Goal: Check status: Check status

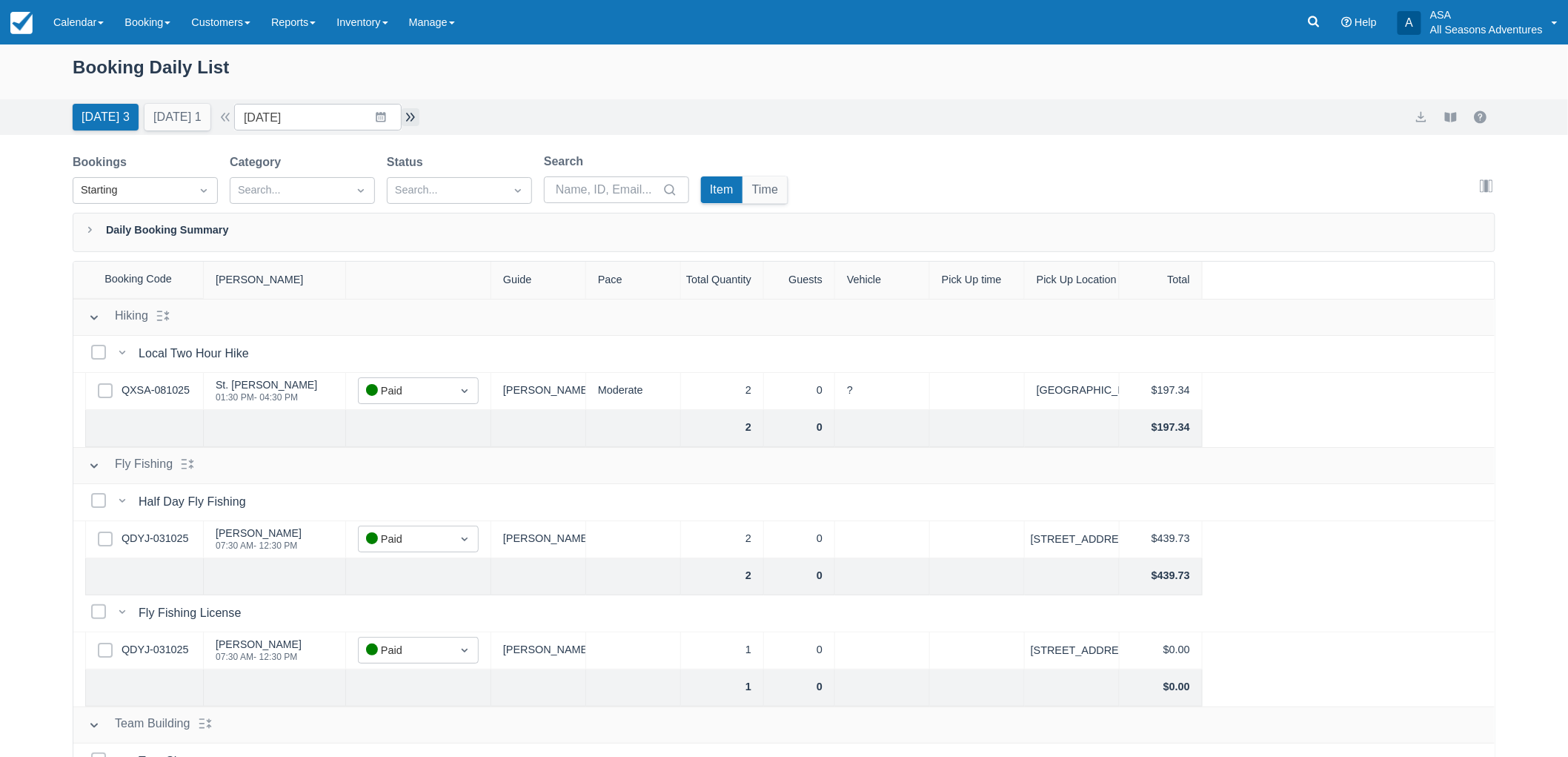
click at [419, 109] on button "button" at bounding box center [410, 117] width 18 height 18
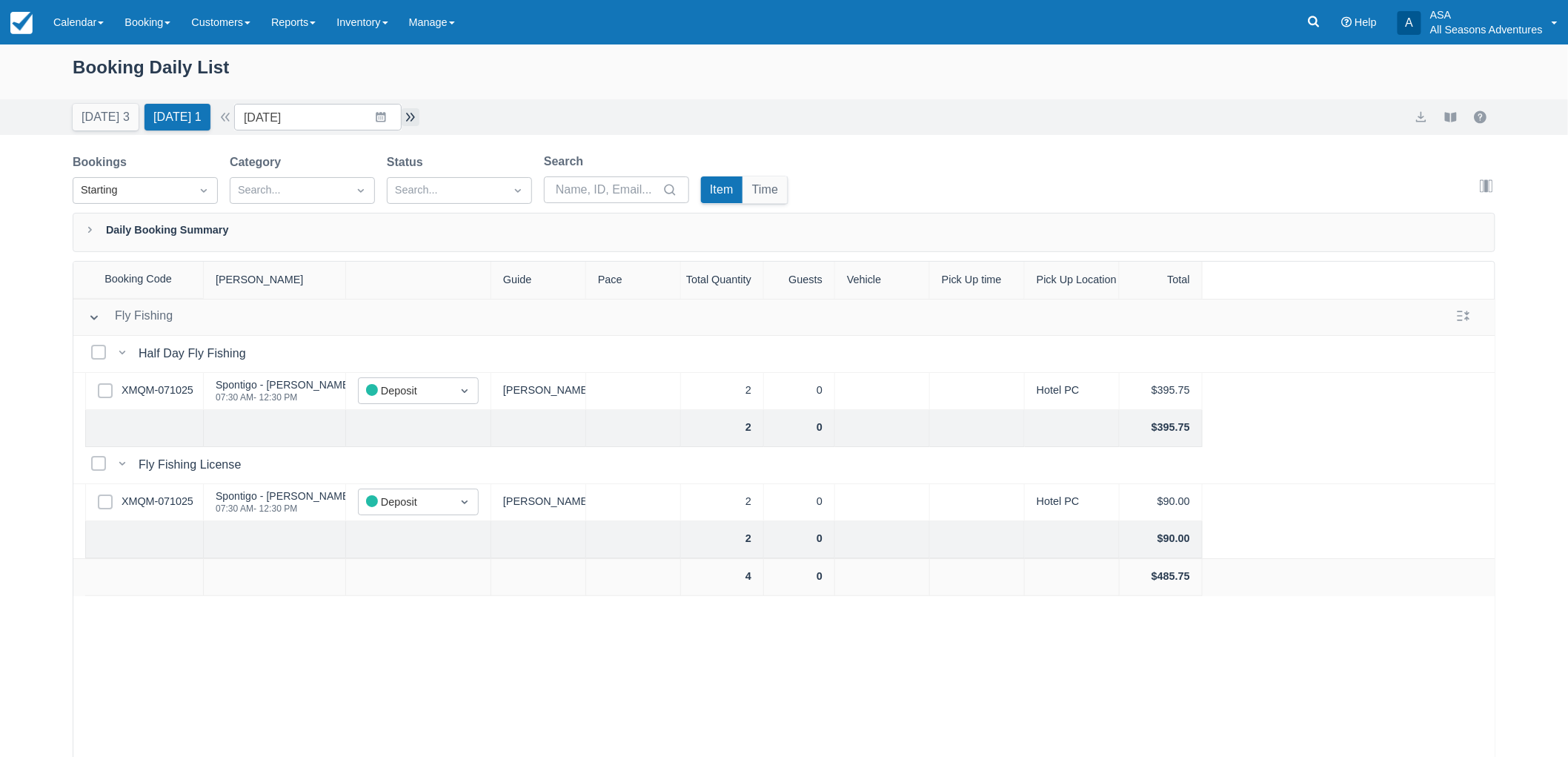
click at [419, 120] on button "button" at bounding box center [410, 117] width 18 height 18
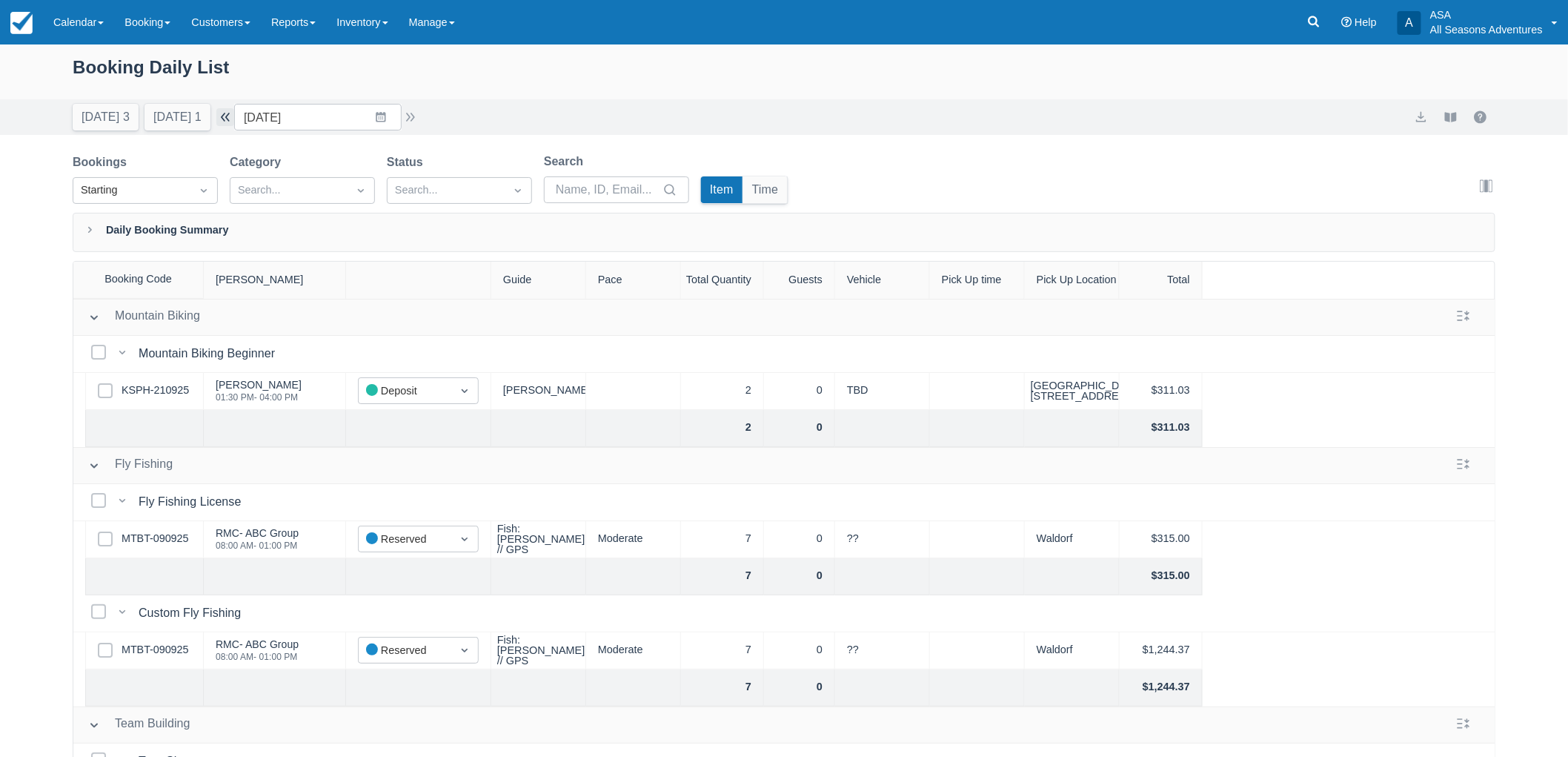
click at [234, 117] on button "button" at bounding box center [225, 117] width 18 height 18
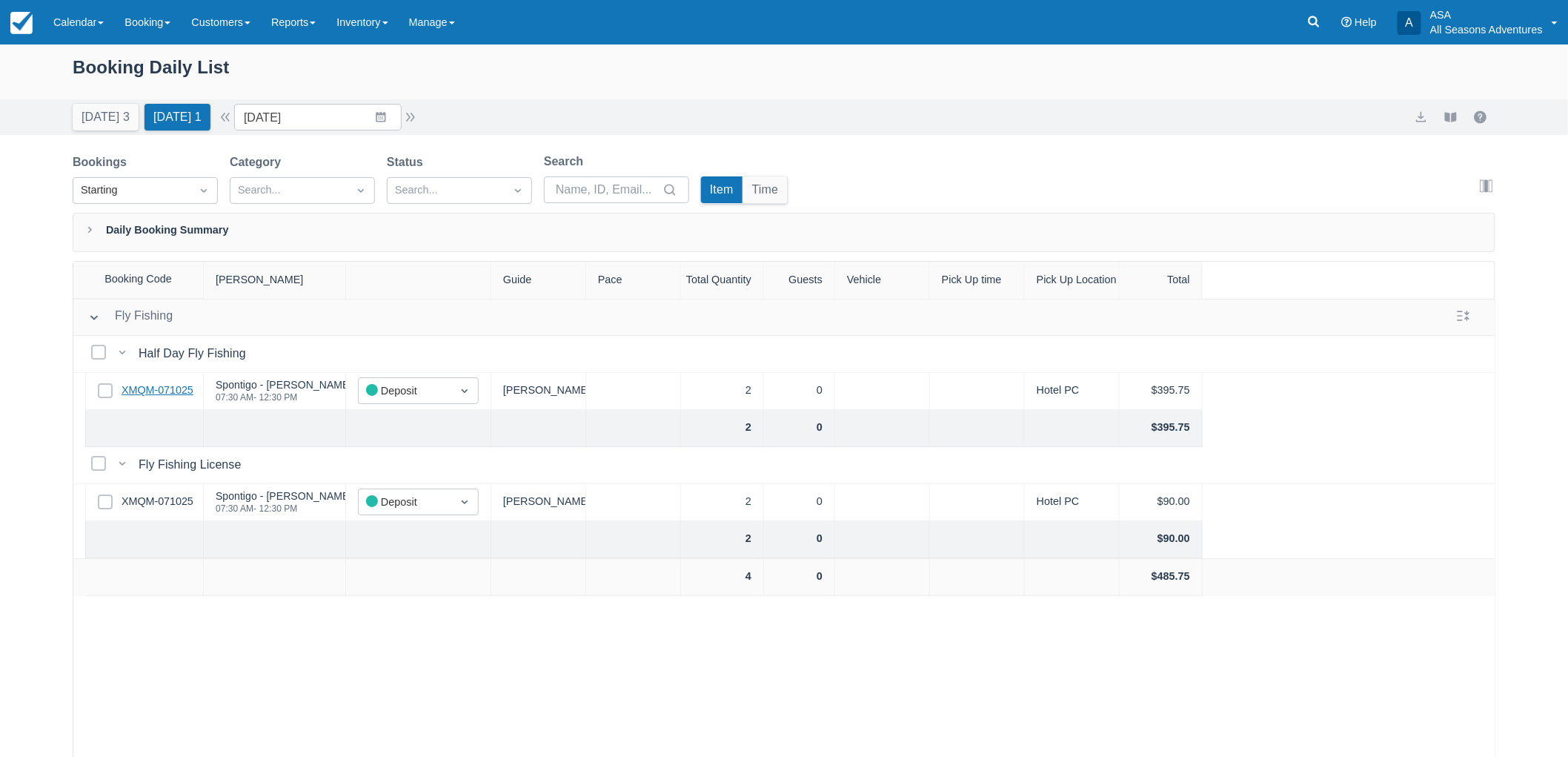
click at [175, 392] on link "XMQM-071025" at bounding box center [157, 391] width 72 height 16
click at [419, 120] on button "button" at bounding box center [410, 117] width 18 height 18
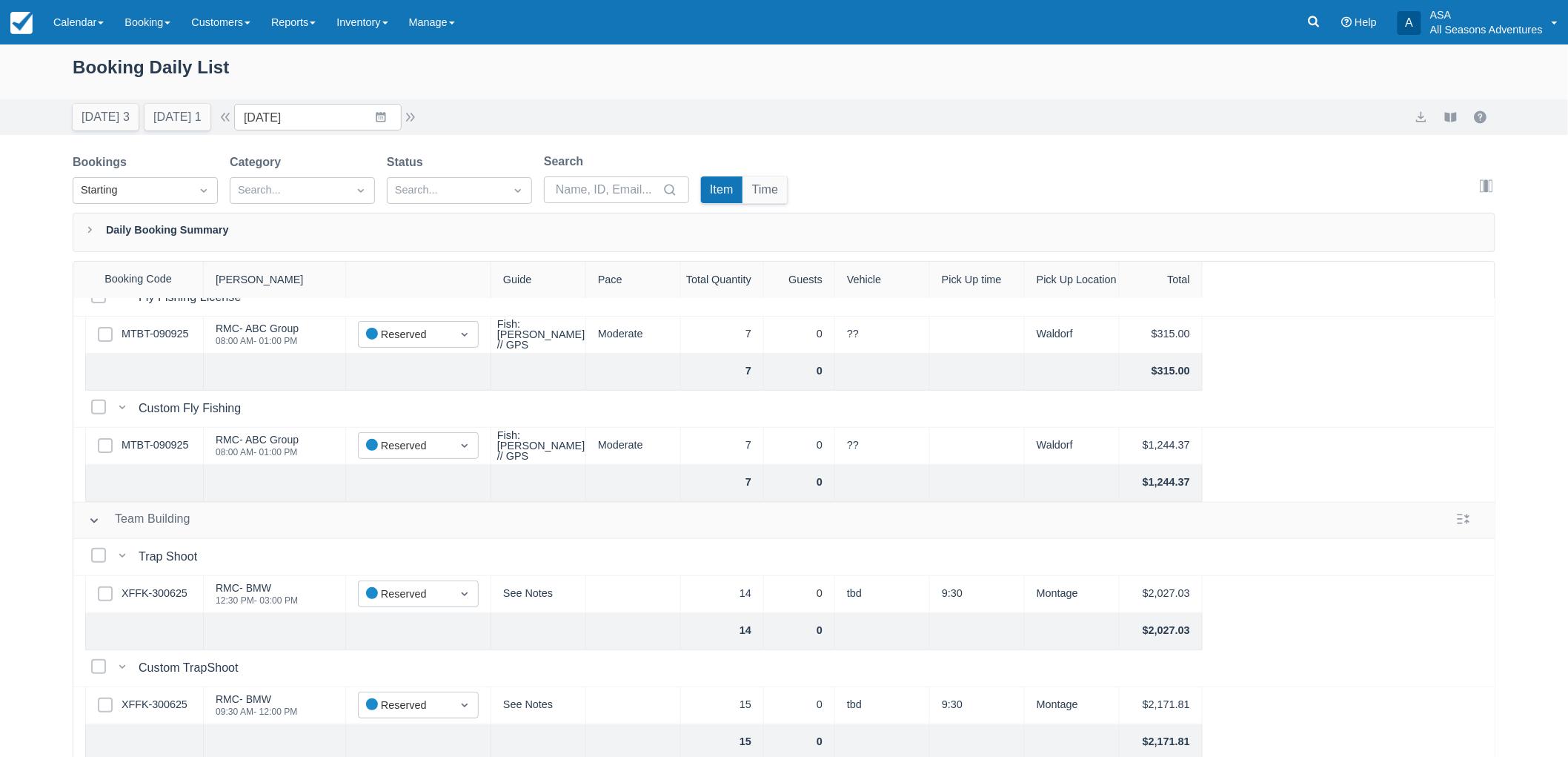
scroll to position [122, 0]
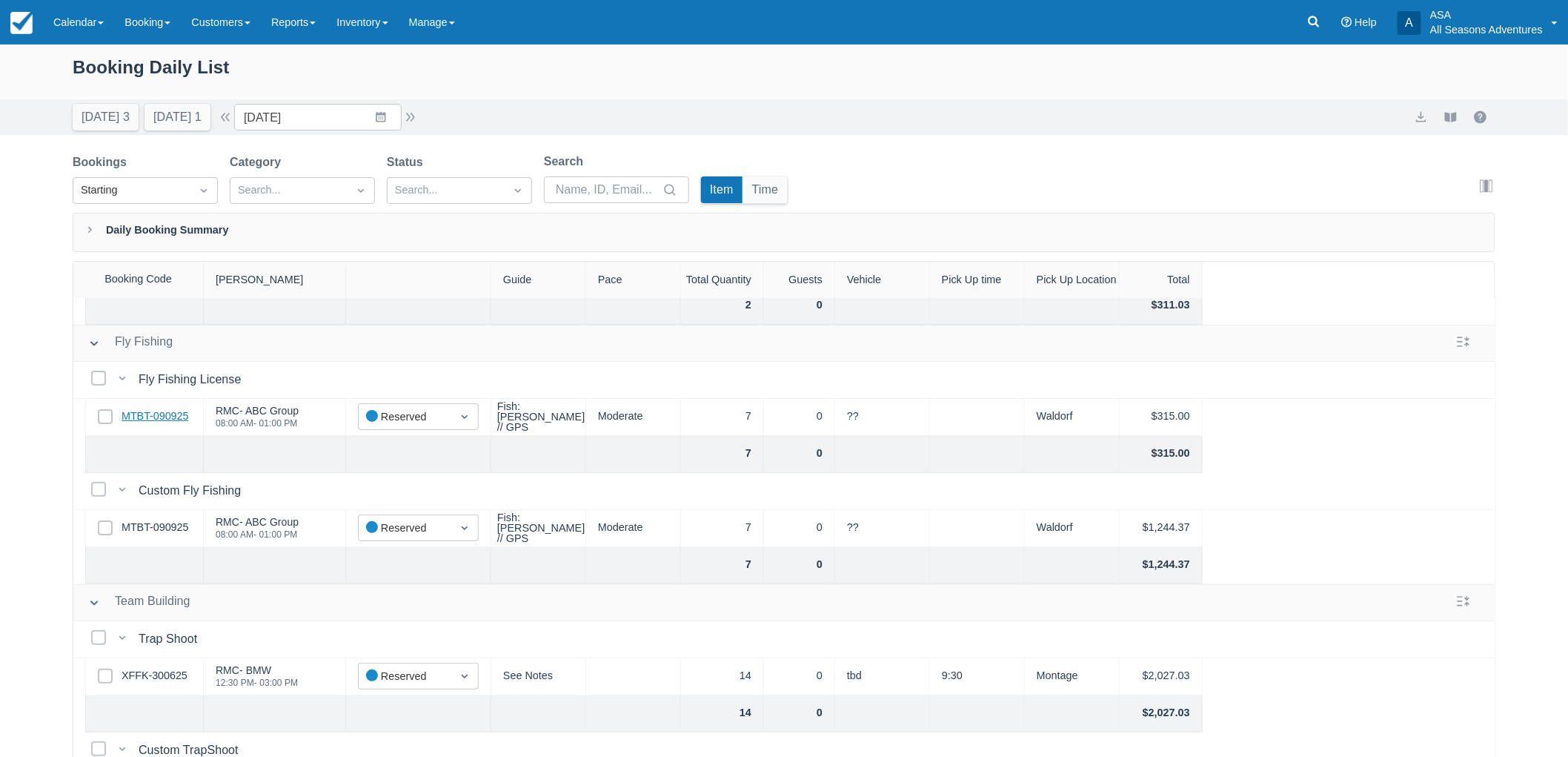
click at [147, 417] on link "MTBT-090925" at bounding box center [154, 417] width 66 height 16
click at [110, 119] on button "Today 3" at bounding box center [106, 117] width 66 height 27
type input "10/10/25"
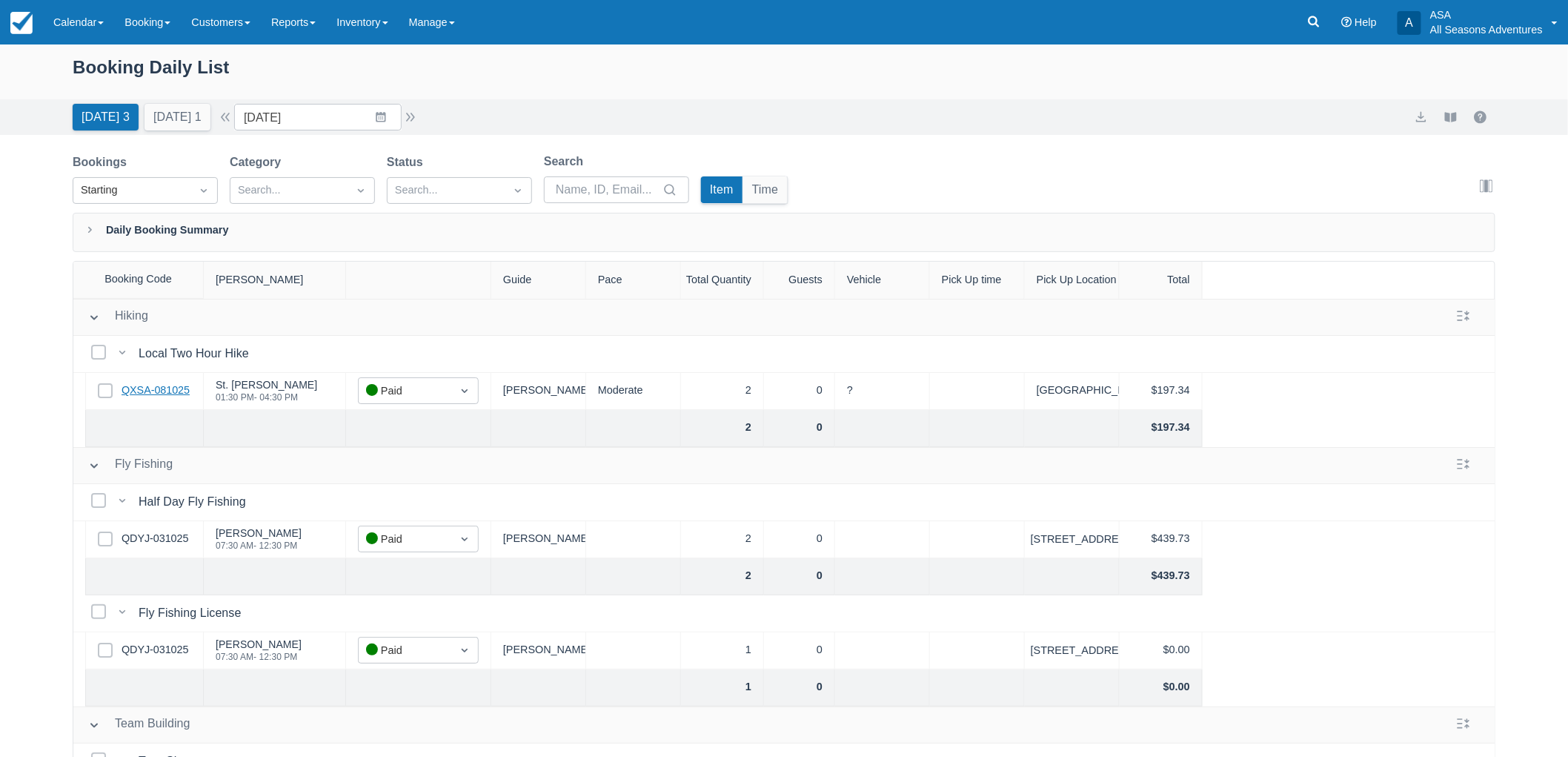
click at [144, 396] on link "QXSA-081025" at bounding box center [155, 391] width 68 height 16
click at [124, 117] on button "Today 3" at bounding box center [106, 117] width 66 height 27
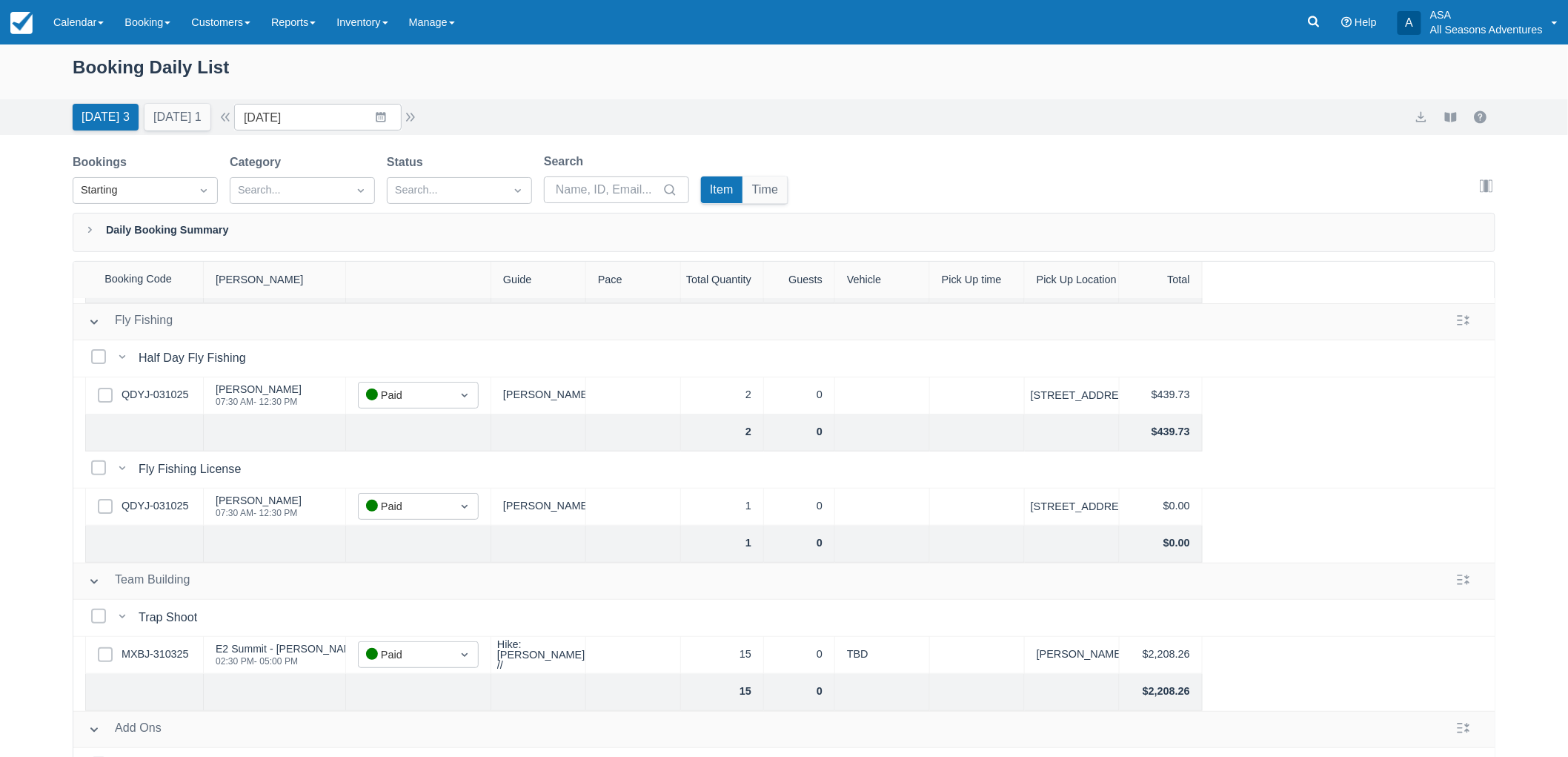
scroll to position [221, 0]
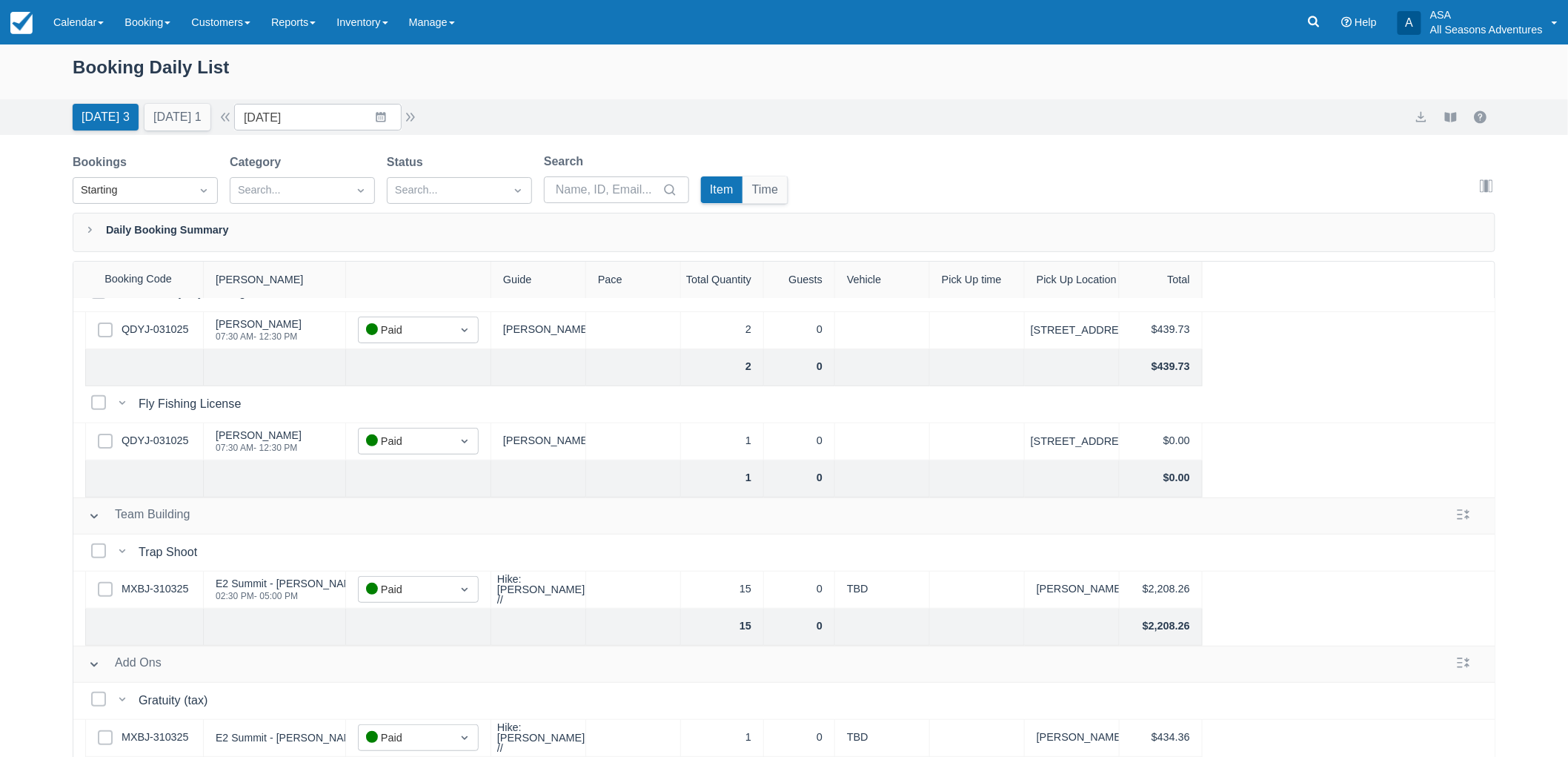
click at [527, 51] on div "Booking Daily List" at bounding box center [784, 71] width 1568 height 55
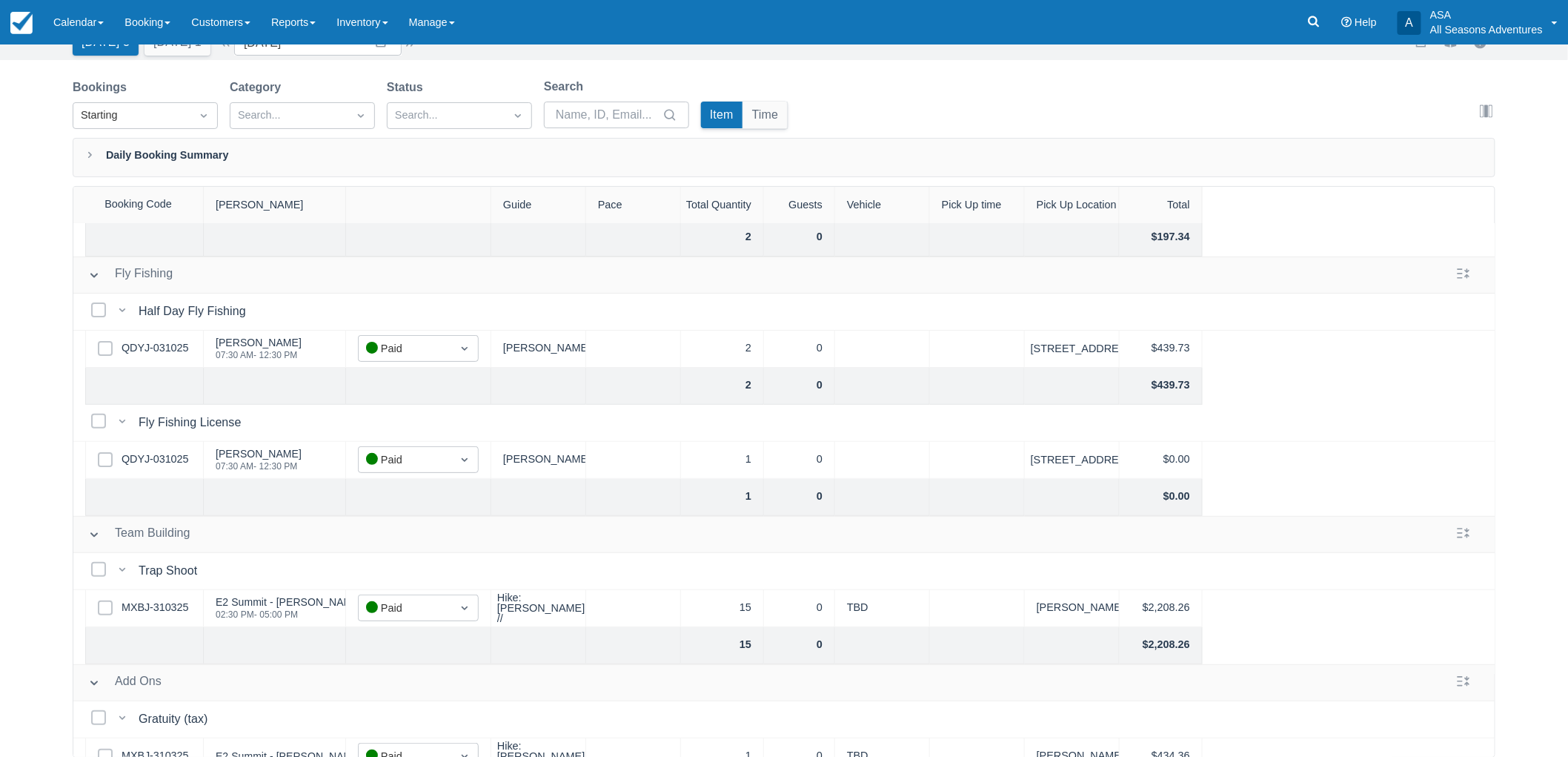
scroll to position [0, 0]
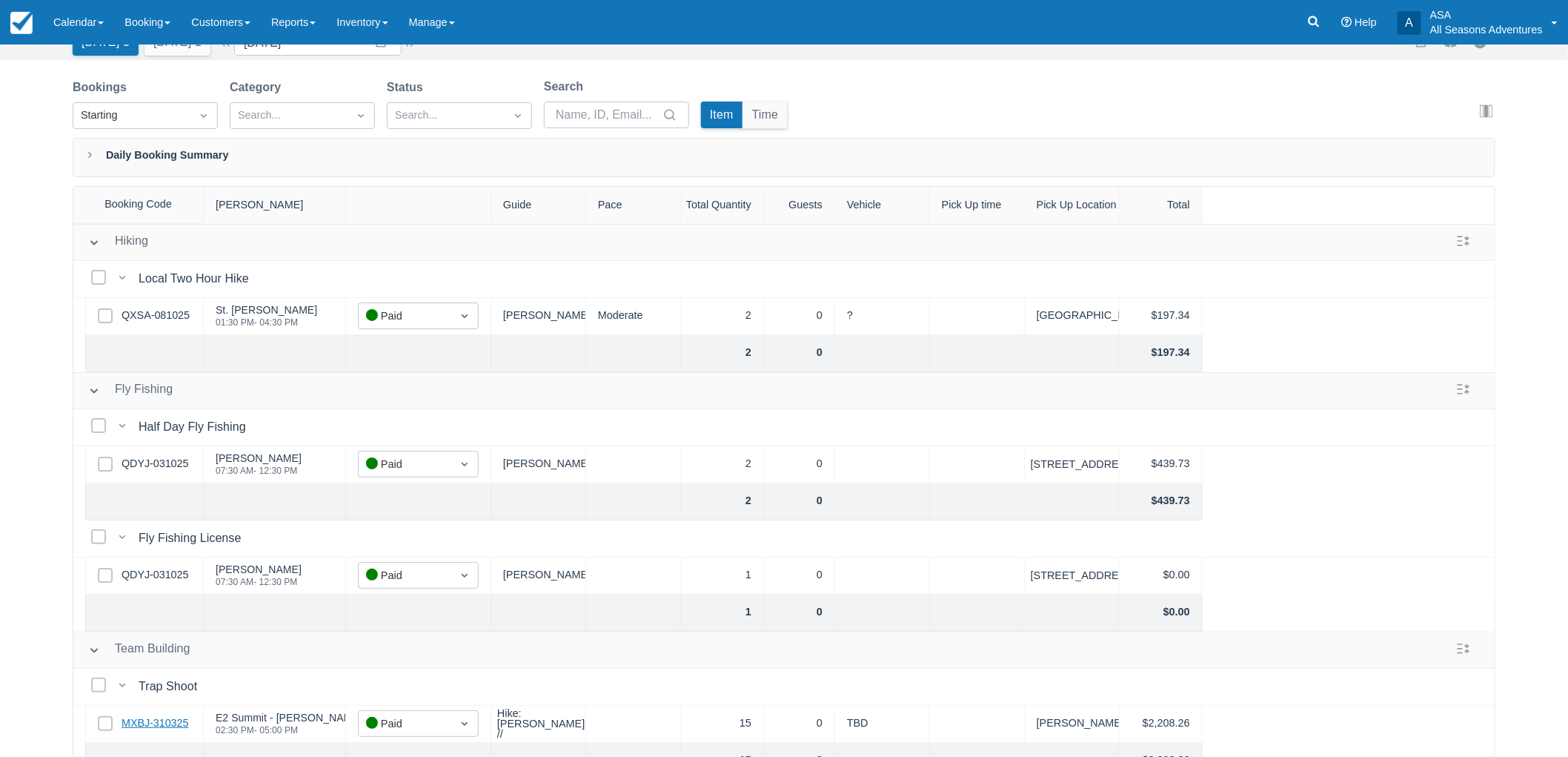
click at [123, 727] on link "MXBJ-310325" at bounding box center [154, 723] width 66 height 16
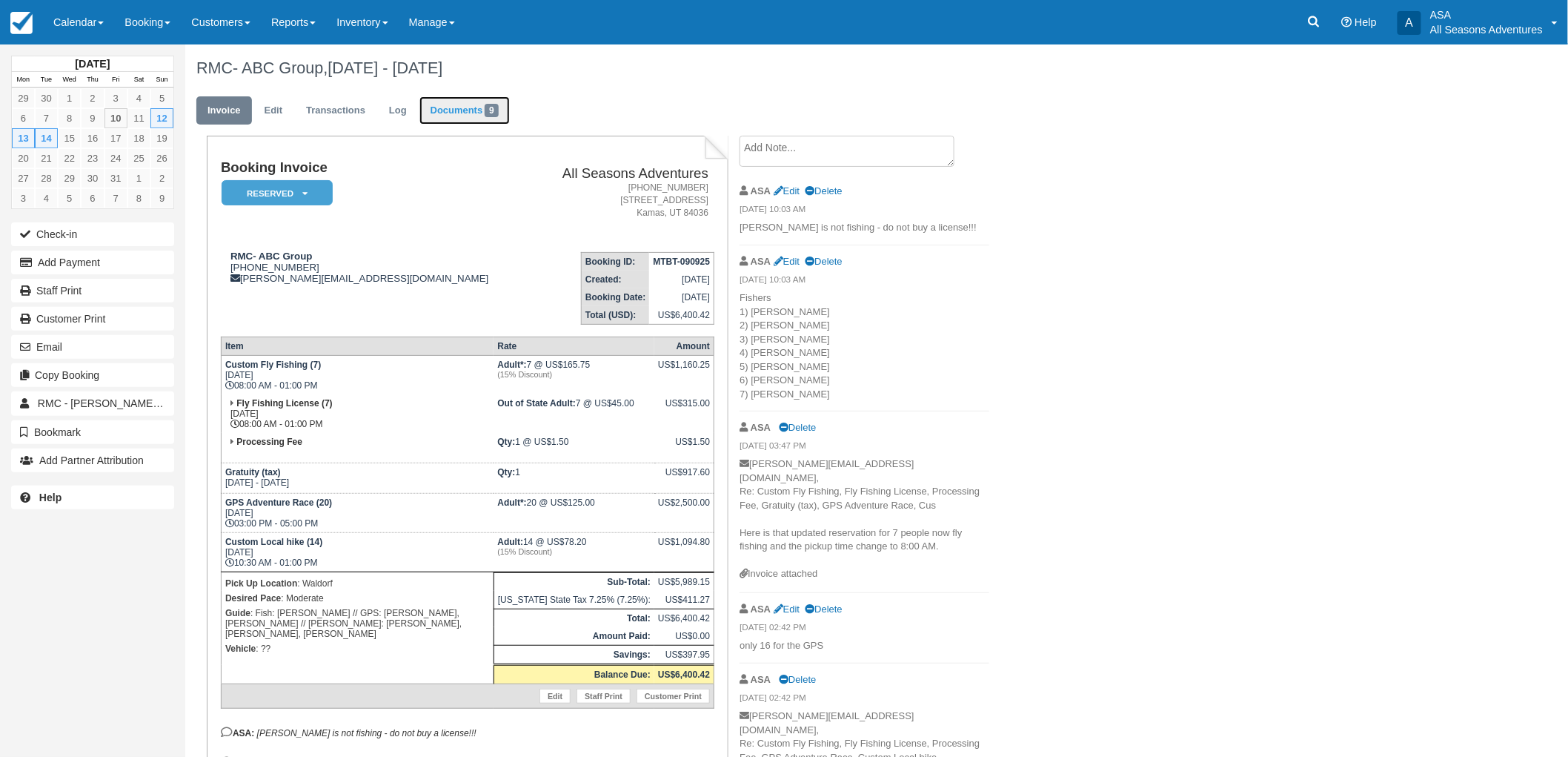
click at [486, 114] on link "Documents 9" at bounding box center [464, 111] width 90 height 29
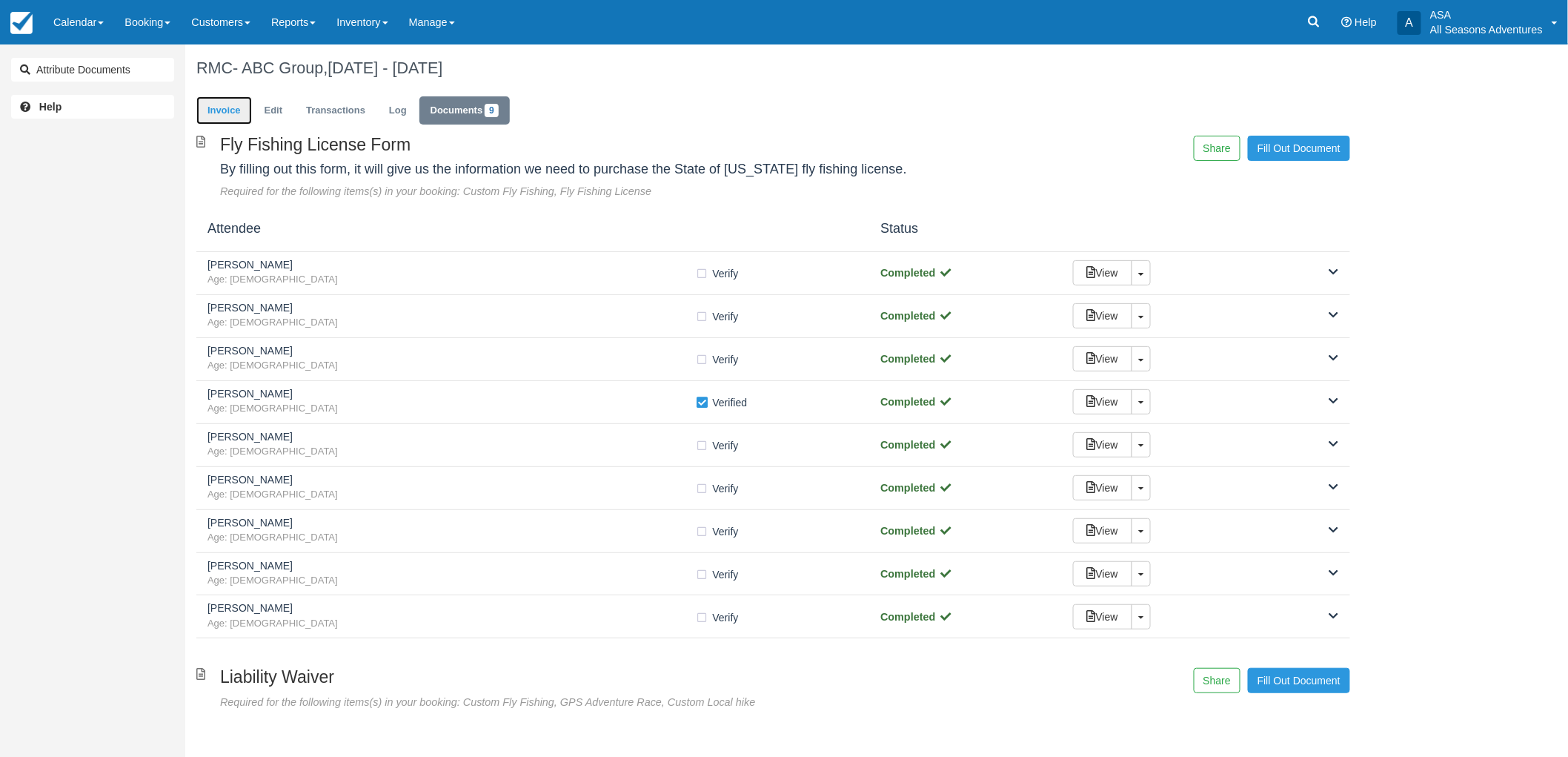
click at [249, 114] on link "Invoice" at bounding box center [224, 111] width 56 height 29
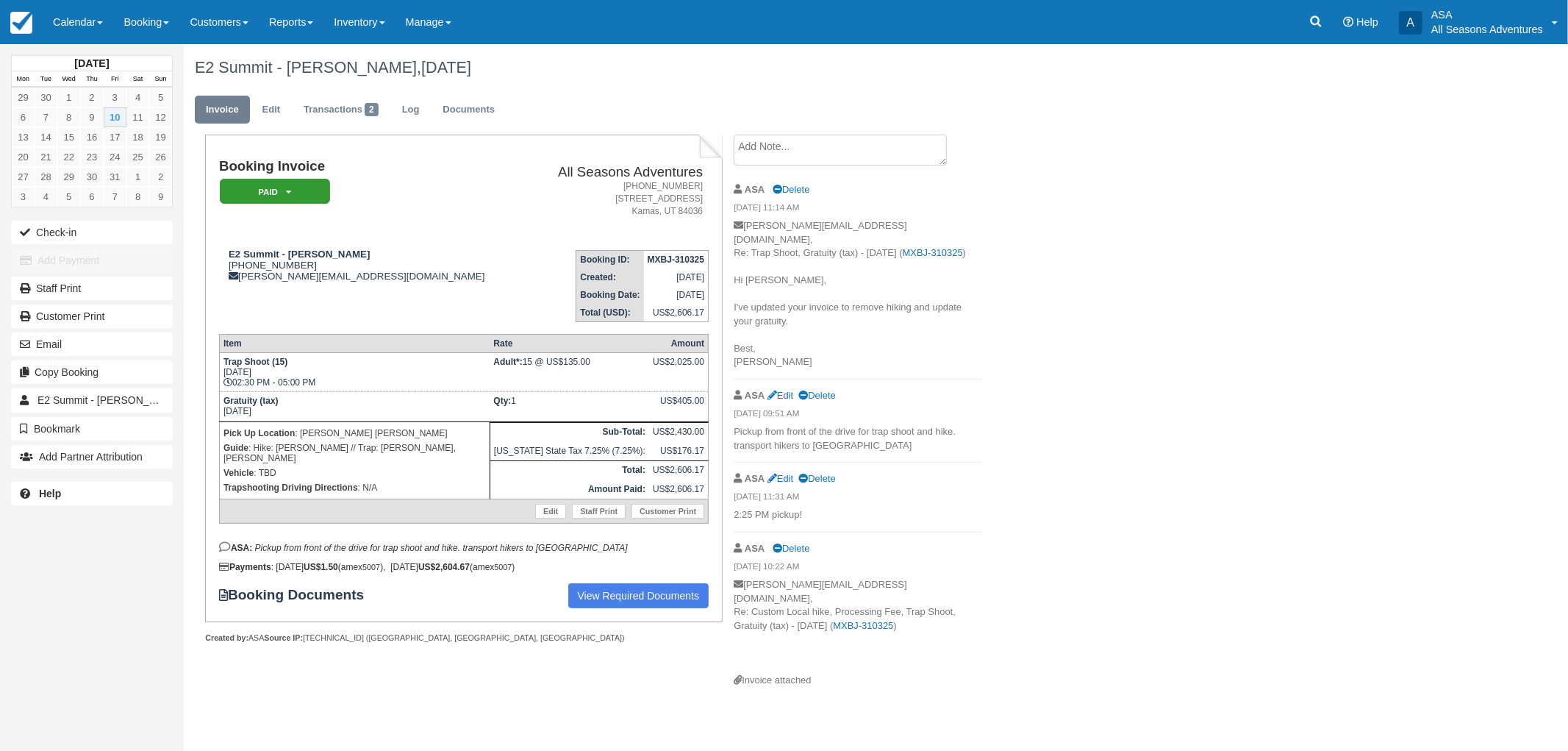
click at [809, 142] on textarea at bounding box center [840, 150] width 213 height 31
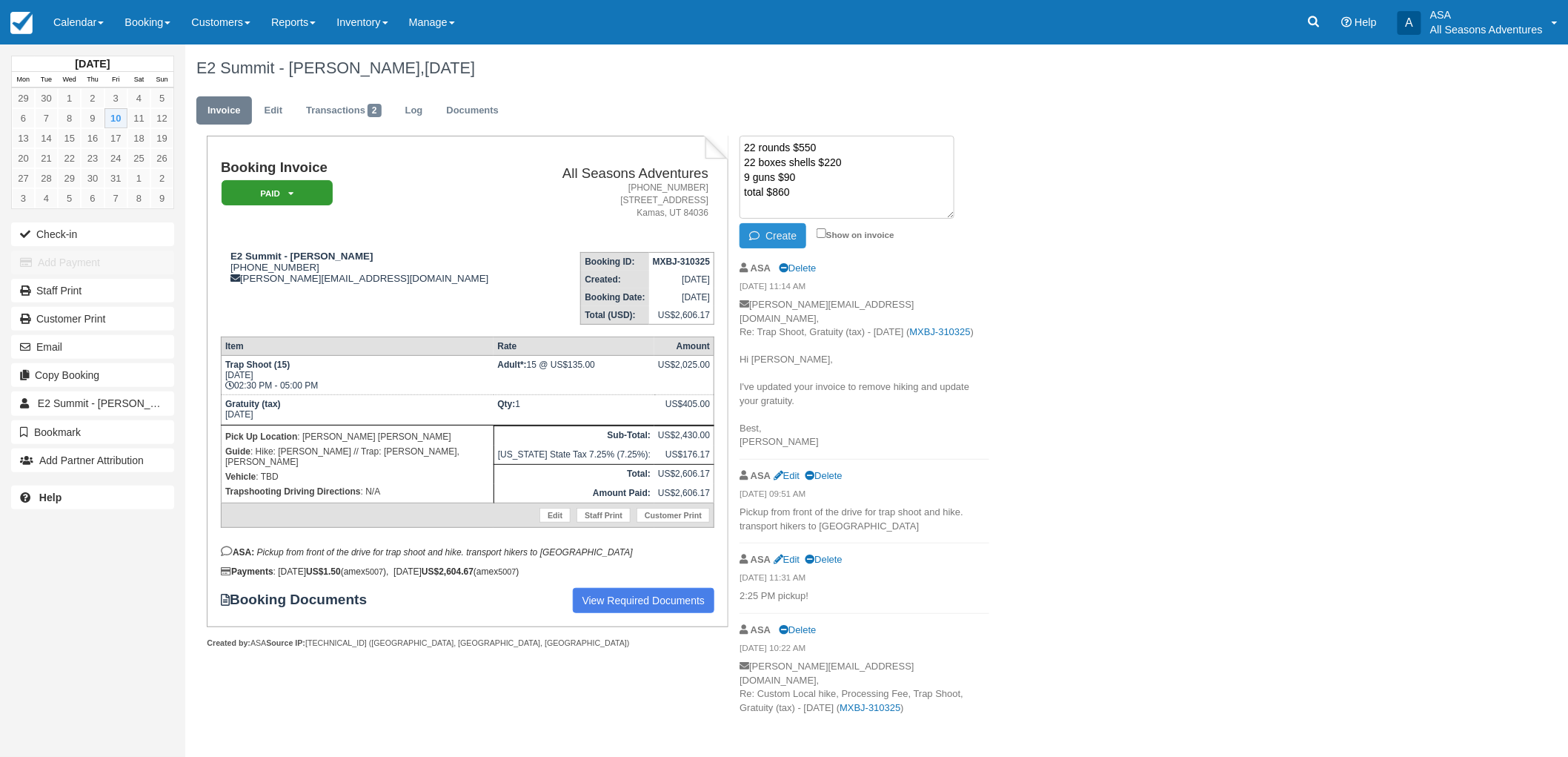
type textarea "22 rounds $550 22 boxes shells $220 9 guns $90 total $860"
click at [774, 240] on button "Create" at bounding box center [772, 235] width 66 height 25
